Goal: Task Accomplishment & Management: Use online tool/utility

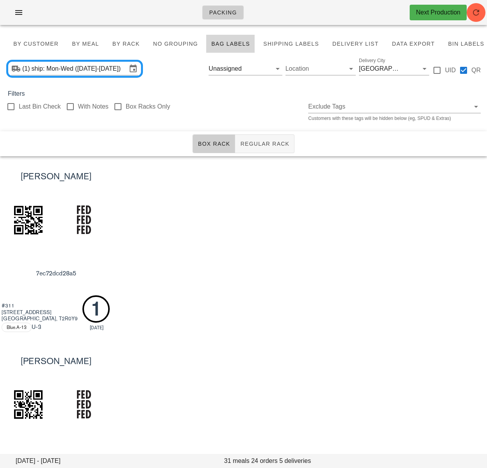
drag, startPoint x: 179, startPoint y: 65, endPoint x: 229, endPoint y: 59, distance: 50.3
click at [179, 65] on div "(1) ship: Mon-Wed ([DATE]-[DATE]) Unassigned Location Delivery City [GEOGRAPHIC…" at bounding box center [243, 68] width 487 height 25
click at [225, 101] on div "Last Bin Check With Notes Box Racks Only Exclude Tags Customers with these tags…" at bounding box center [243, 110] width 487 height 25
click at [53, 42] on span "By Customer" at bounding box center [36, 44] width 46 height 6
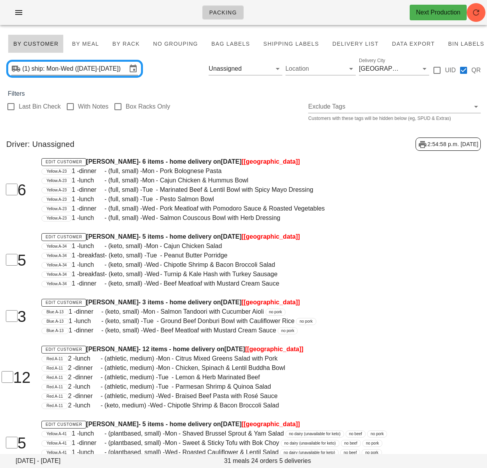
click at [83, 67] on input "ship: Mon-Wed (Sep 29-Oct 1)" at bounding box center [79, 68] width 95 height 12
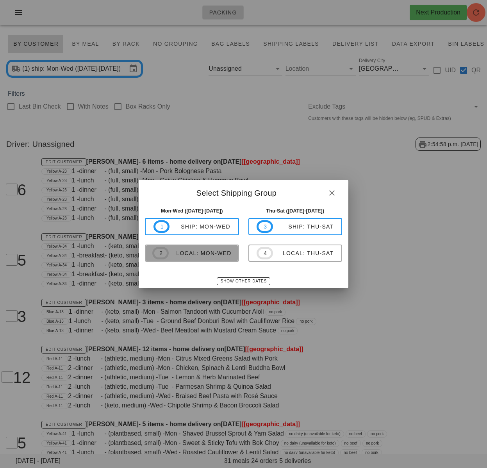
click at [209, 256] on div "local: Mon-Wed" at bounding box center [200, 253] width 63 height 6
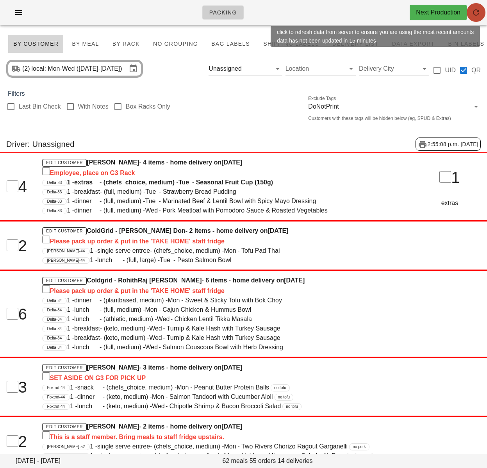
drag, startPoint x: 473, startPoint y: 17, endPoint x: 465, endPoint y: 31, distance: 16.4
click at [473, 17] on icon "button" at bounding box center [475, 12] width 9 height 9
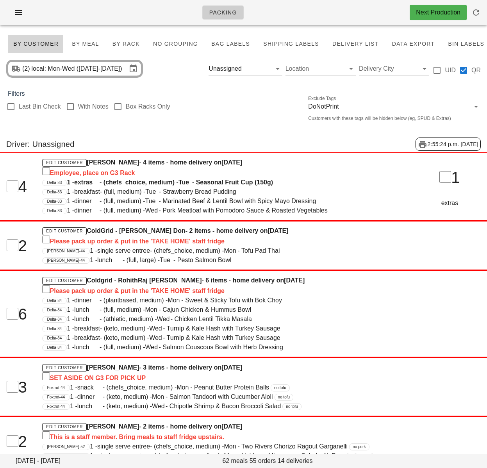
click at [252, 100] on div "Last Bin Check With Notes Box Racks Only Exclude Tags DoNotPrint Customers with…" at bounding box center [243, 110] width 487 height 25
drag, startPoint x: 249, startPoint y: 101, endPoint x: 239, endPoint y: 100, distance: 9.8
click at [249, 101] on div "Last Bin Check With Notes Box Racks Only Exclude Tags DoNotPrint Customers with…" at bounding box center [243, 110] width 487 height 25
drag, startPoint x: 229, startPoint y: 92, endPoint x: 265, endPoint y: 71, distance: 41.8
click at [230, 92] on div "Filters" at bounding box center [243, 93] width 487 height 9
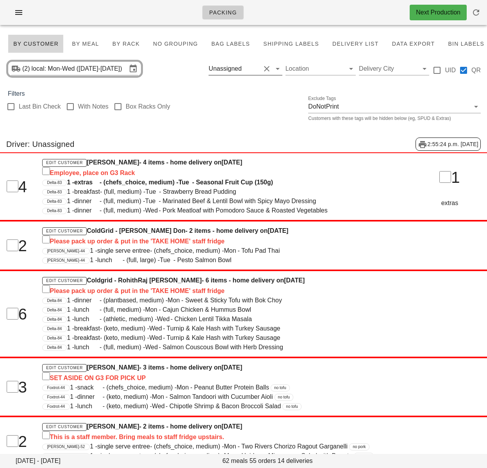
click at [266, 69] on button "Clear Filter by driver" at bounding box center [266, 68] width 9 height 9
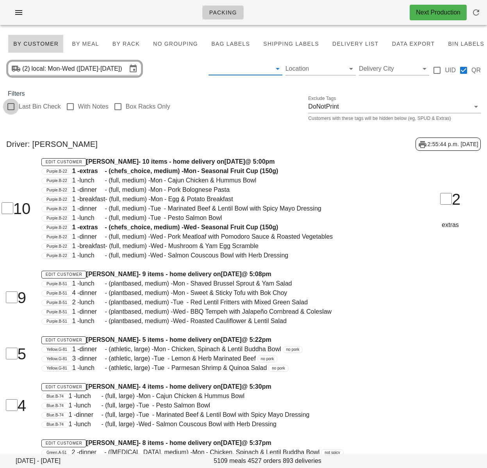
click at [13, 105] on div at bounding box center [10, 106] width 13 height 13
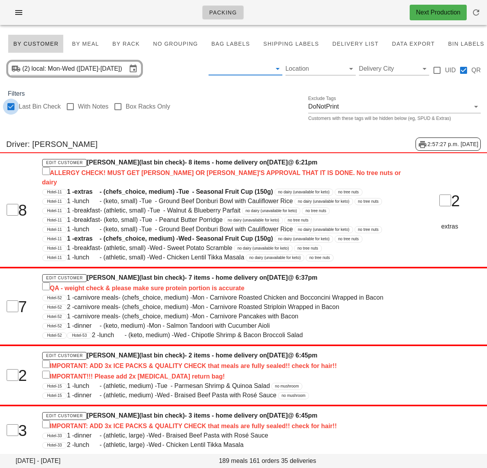
checkbox input "true"
click at [128, 46] on span "By Rack" at bounding box center [126, 44] width 28 height 6
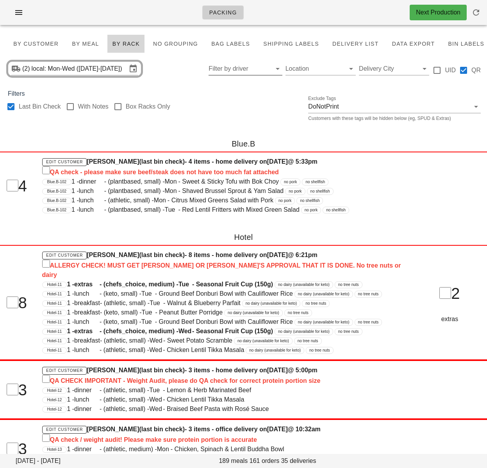
click at [220, 99] on div "Last Bin Check With Notes Box Racks Only Exclude Tags DoNotPrint Customers with…" at bounding box center [243, 110] width 487 height 25
click at [80, 134] on div "Blue.B" at bounding box center [243, 143] width 487 height 25
click at [209, 109] on div "Last Bin Check With Notes Box Racks Only Exclude Tags DoNotPrint Customers with…" at bounding box center [243, 110] width 487 height 25
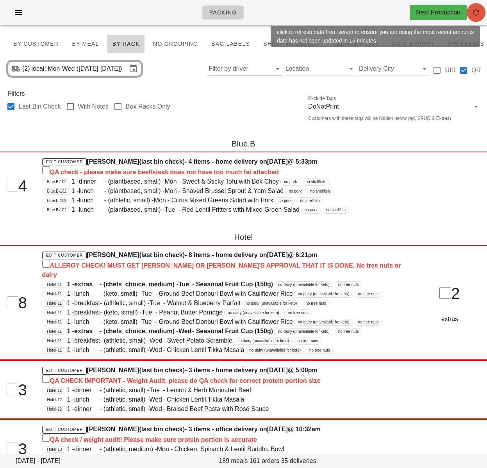
click at [477, 11] on icon "button" at bounding box center [475, 12] width 9 height 9
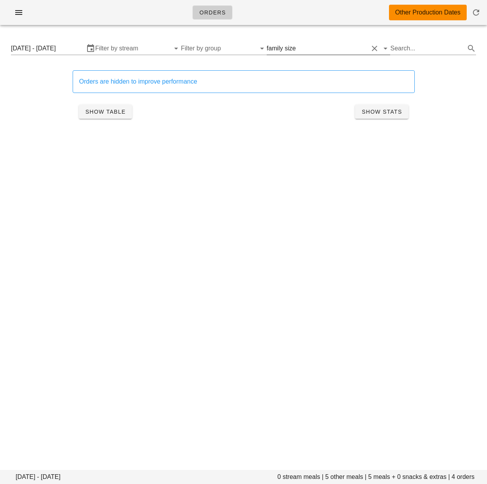
click at [310, 50] on input "text" at bounding box center [332, 48] width 71 height 12
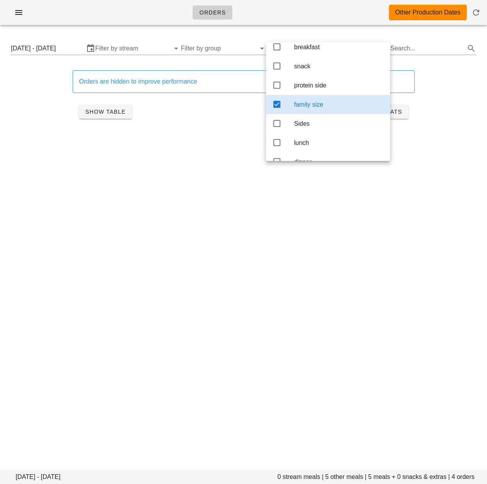
scroll to position [78, 0]
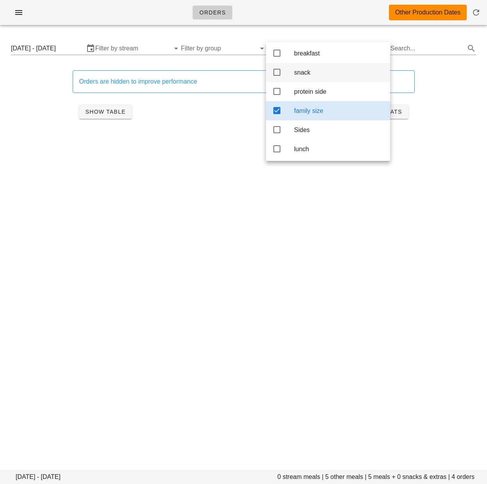
click at [281, 76] on icon at bounding box center [276, 72] width 9 height 9
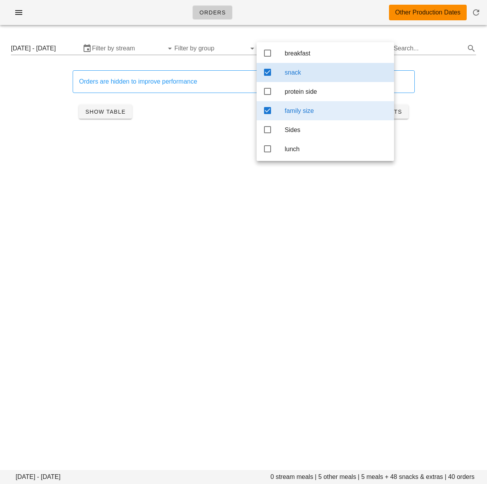
click at [267, 115] on icon at bounding box center [267, 110] width 9 height 9
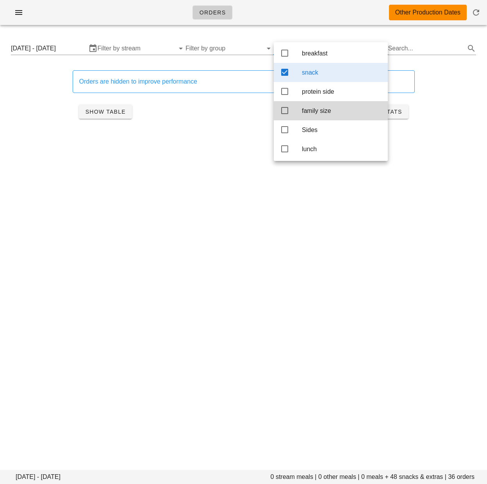
drag, startPoint x: 50, startPoint y: 102, endPoint x: 61, endPoint y: 89, distance: 16.9
click at [50, 102] on div "Orders are hidden to improve performance Show Table Show Stats" at bounding box center [243, 97] width 477 height 73
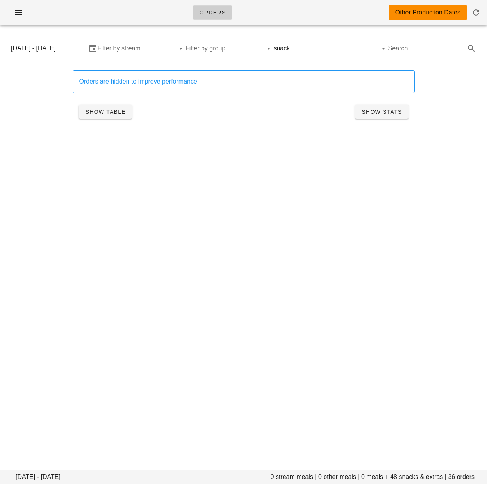
click at [63, 48] on input "Thursday September 25 - Saturday September 27" at bounding box center [49, 48] width 76 height 12
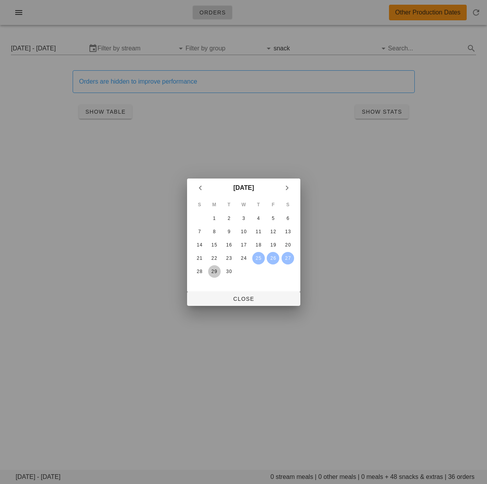
click at [212, 271] on div "29" at bounding box center [214, 271] width 12 height 5
click at [286, 187] on icon "Next month" at bounding box center [286, 187] width 9 height 9
click at [245, 215] on div "1" at bounding box center [243, 217] width 12 height 5
click at [204, 189] on icon "Previous month" at bounding box center [200, 187] width 9 height 9
drag, startPoint x: 229, startPoint y: 297, endPoint x: 206, endPoint y: 283, distance: 26.4
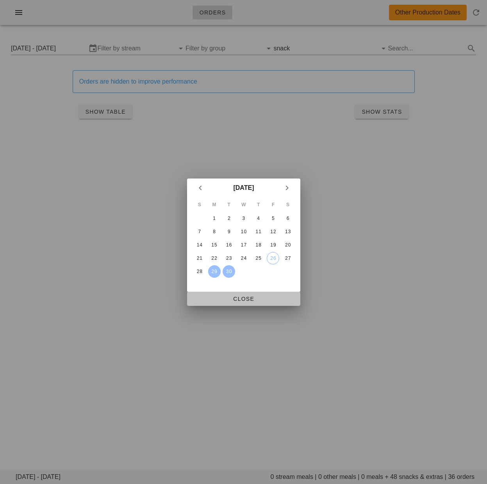
click at [229, 297] on span "Close" at bounding box center [243, 298] width 101 height 6
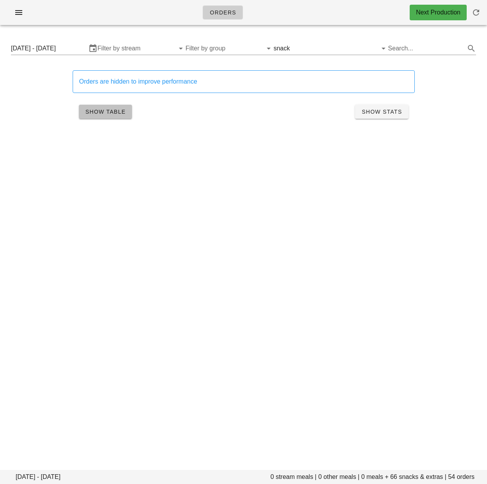
click at [98, 114] on span "Show Table" at bounding box center [105, 112] width 41 height 6
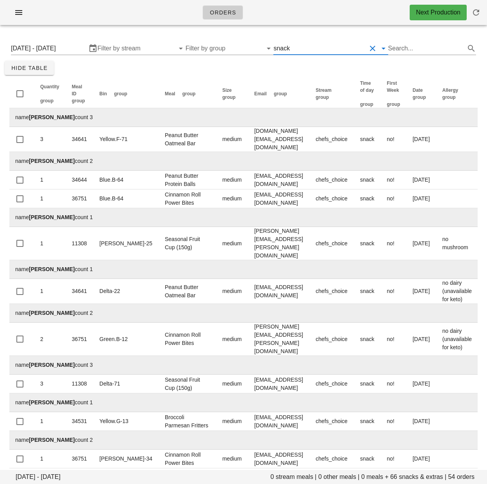
click at [331, 49] on input "text" at bounding box center [328, 48] width 75 height 12
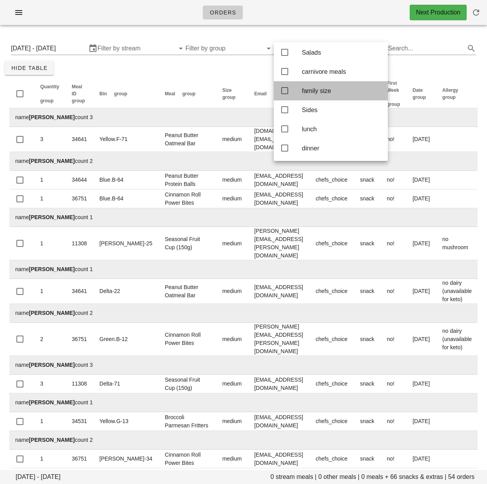
click at [285, 87] on icon at bounding box center [284, 90] width 9 height 9
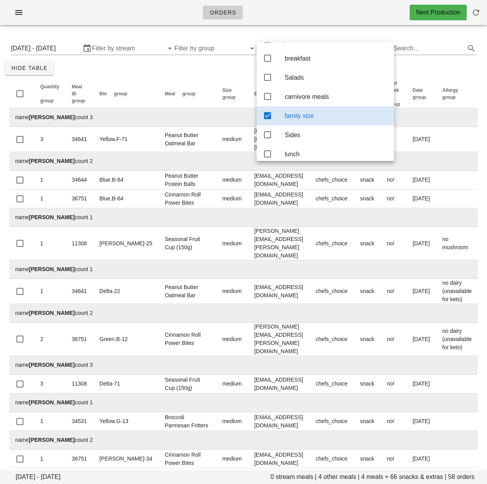
scroll to position [13, 0]
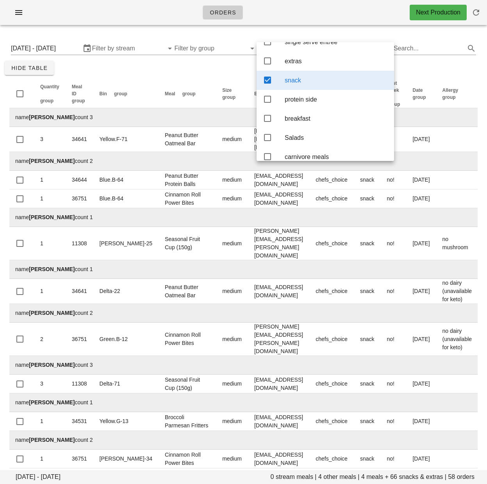
click at [269, 85] on icon at bounding box center [267, 79] width 9 height 9
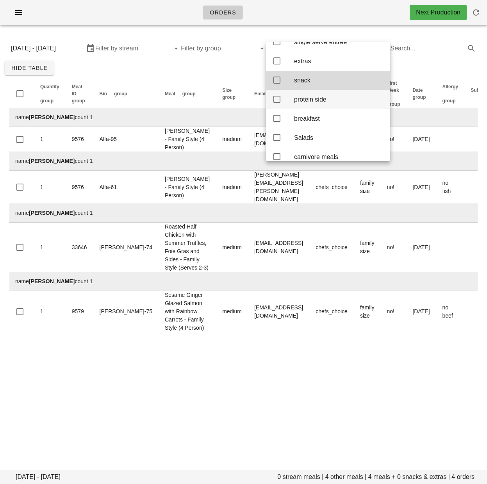
scroll to position [107, 0]
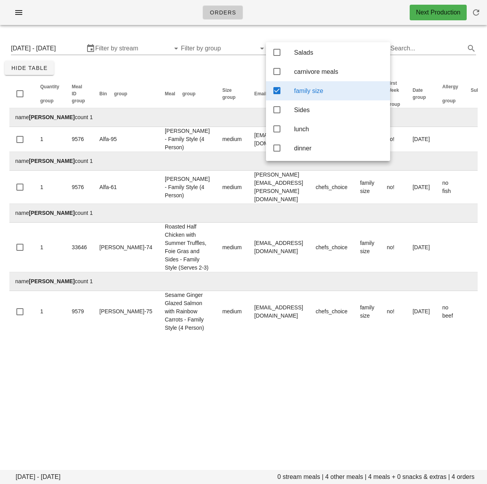
click at [218, 73] on div "Monday September 29 - Wednesday October 1 0 stream meals | 4 other meals | 4 me…" at bounding box center [243, 186] width 487 height 310
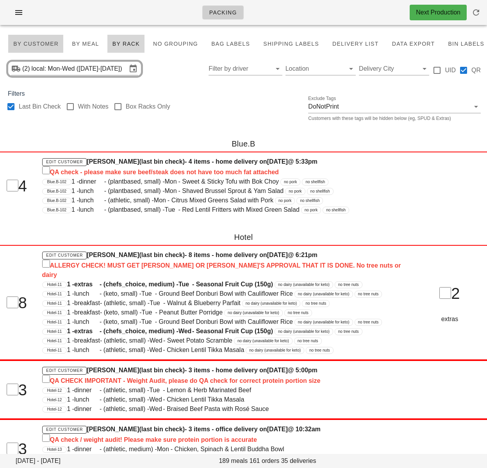
click at [30, 45] on span "By Customer" at bounding box center [36, 44] width 46 height 6
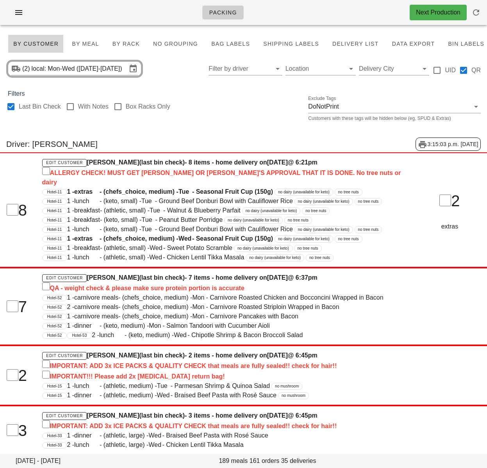
drag, startPoint x: 10, startPoint y: 108, endPoint x: 204, endPoint y: 76, distance: 196.6
click at [10, 108] on div at bounding box center [10, 106] width 13 height 13
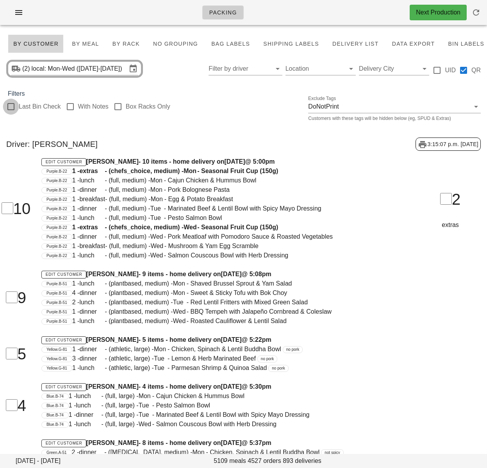
checkbox input "false"
click at [237, 69] on input "Filter by driver" at bounding box center [238, 68] width 61 height 12
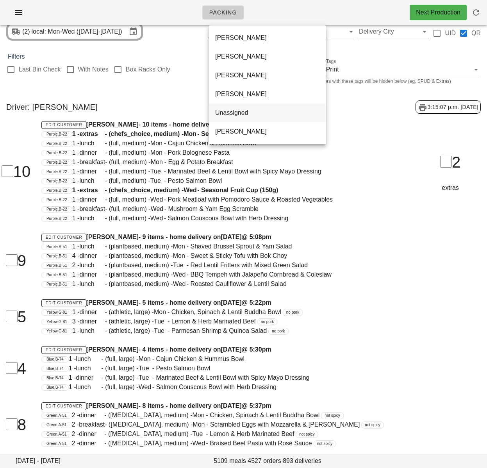
scroll to position [503, 0]
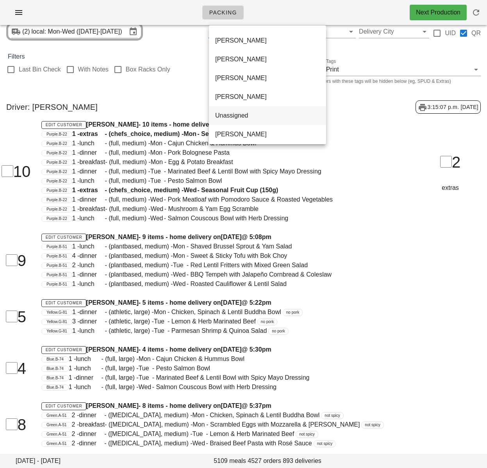
click at [235, 117] on div "Unassigned" at bounding box center [267, 115] width 105 height 7
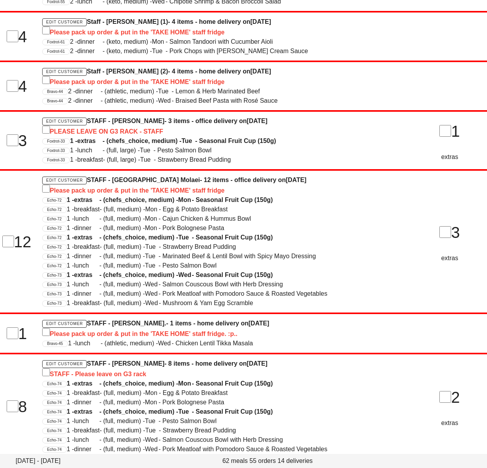
scroll to position [634, 0]
